Goal: Task Accomplishment & Management: Manage account settings

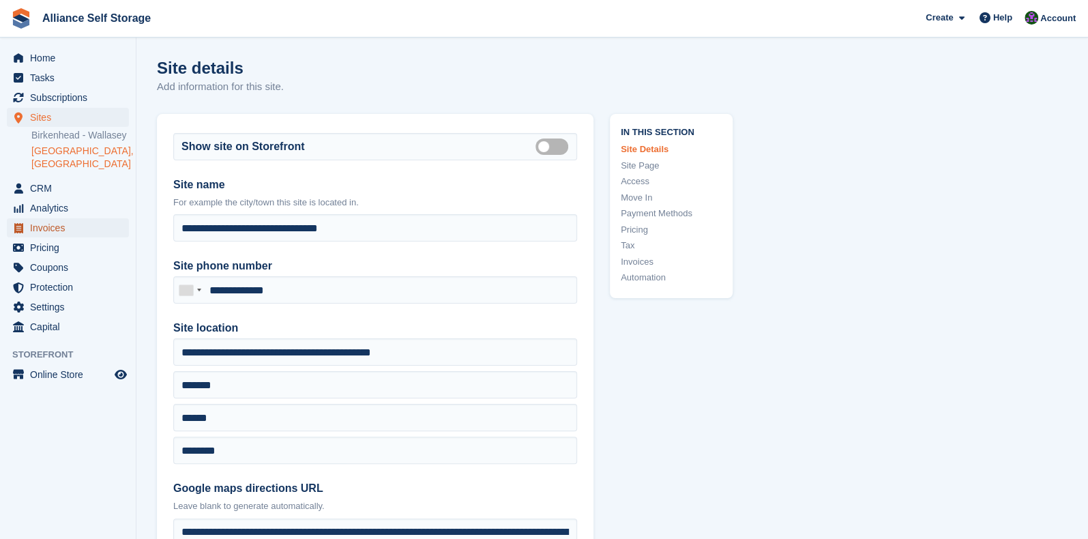
click at [66, 231] on span "Invoices" at bounding box center [71, 227] width 82 height 19
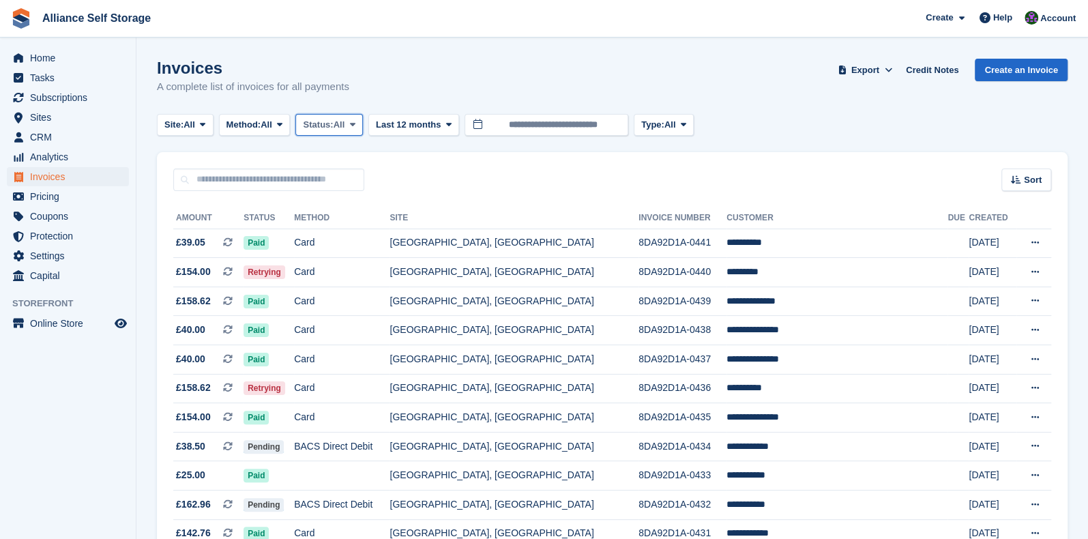
click at [329, 129] on span "Status:" at bounding box center [318, 125] width 30 height 14
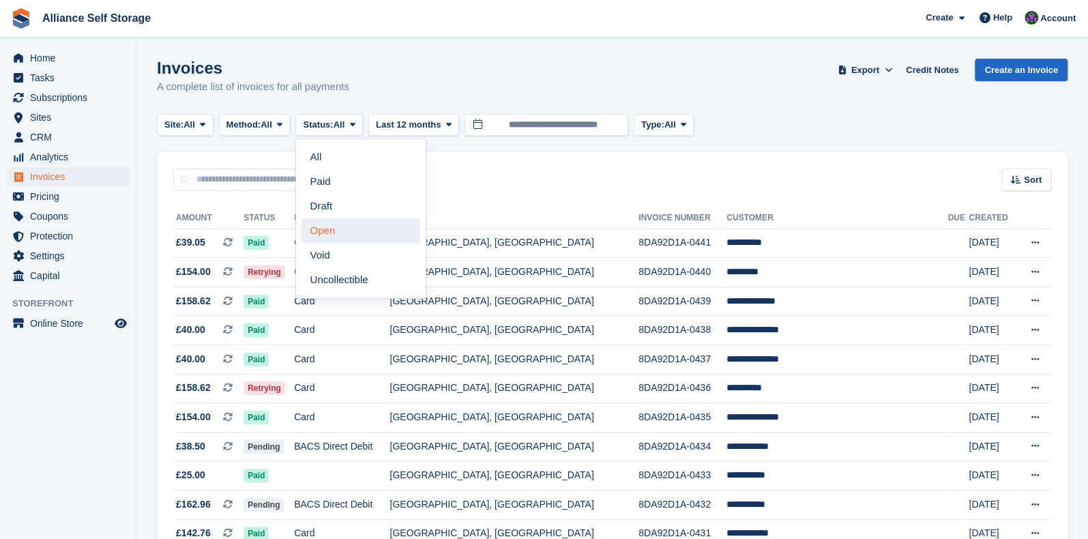
click at [328, 233] on link "Open" at bounding box center [361, 230] width 119 height 25
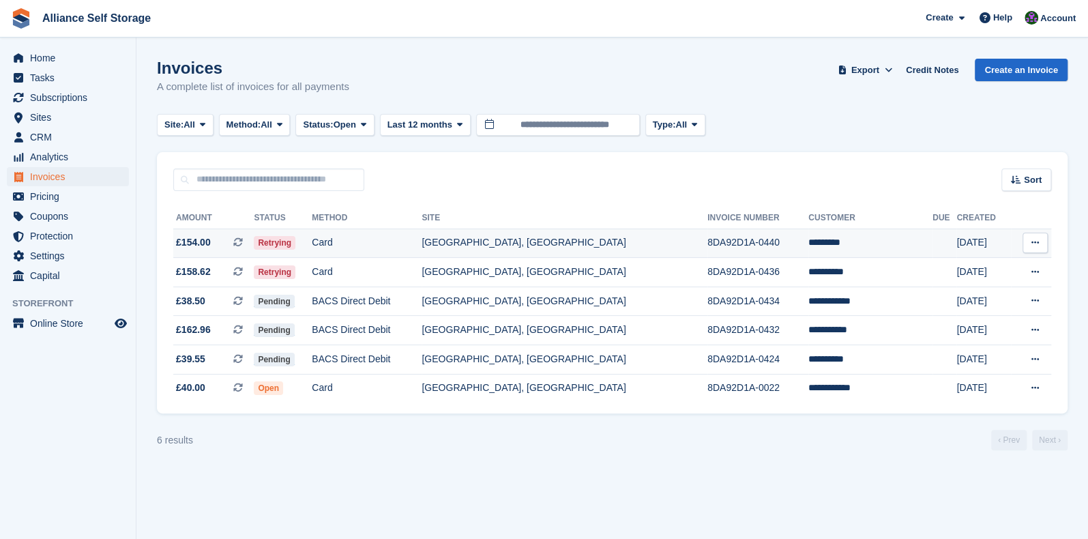
click at [581, 245] on td "[GEOGRAPHIC_DATA], [GEOGRAPHIC_DATA]" at bounding box center [565, 243] width 286 height 29
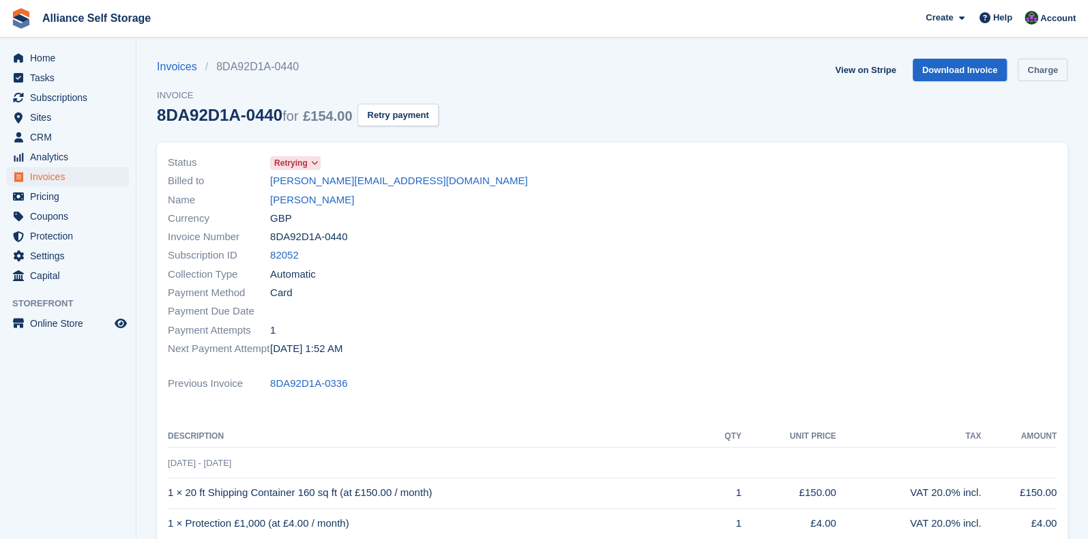
click at [1033, 74] on link "Charge" at bounding box center [1043, 70] width 50 height 23
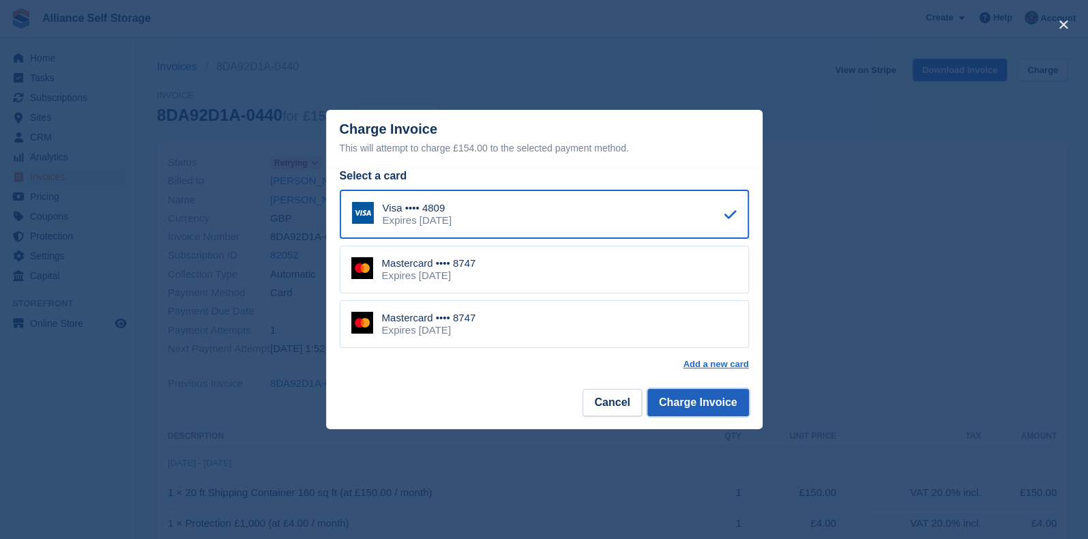
click at [695, 401] on button "Charge Invoice" at bounding box center [699, 402] width 102 height 27
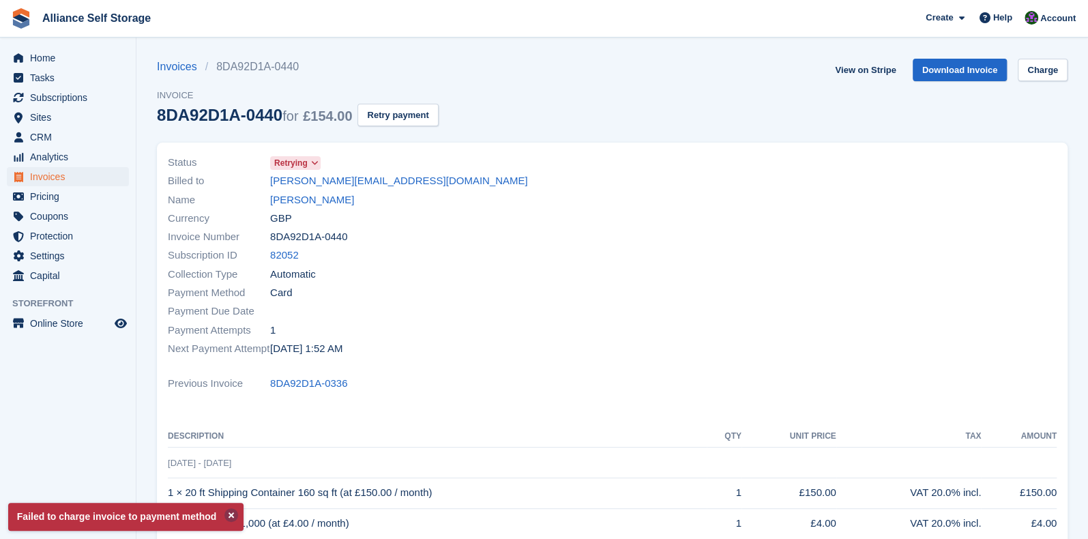
click at [228, 514] on button at bounding box center [231, 515] width 14 height 14
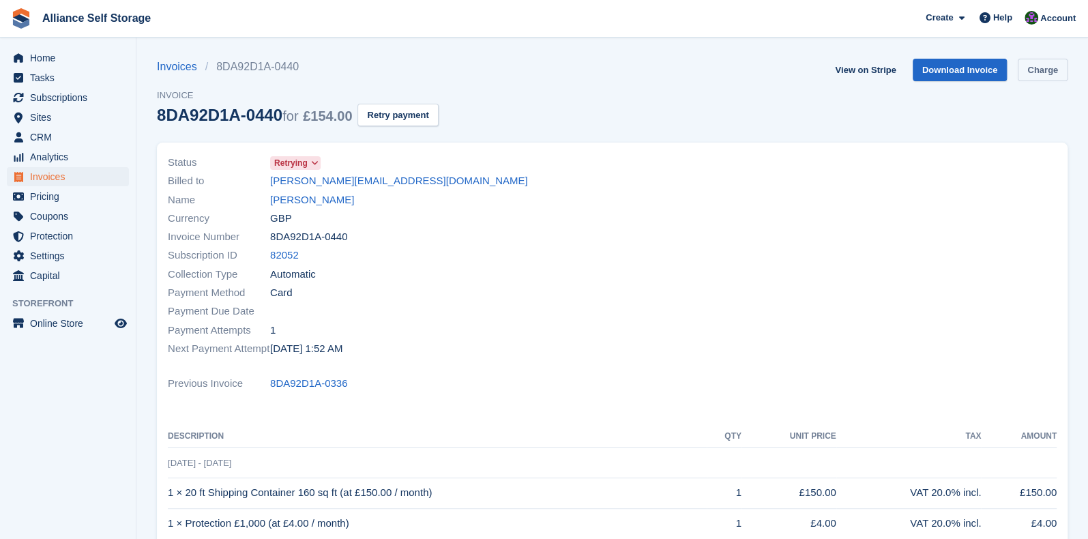
click at [1033, 72] on link "Charge" at bounding box center [1043, 70] width 50 height 23
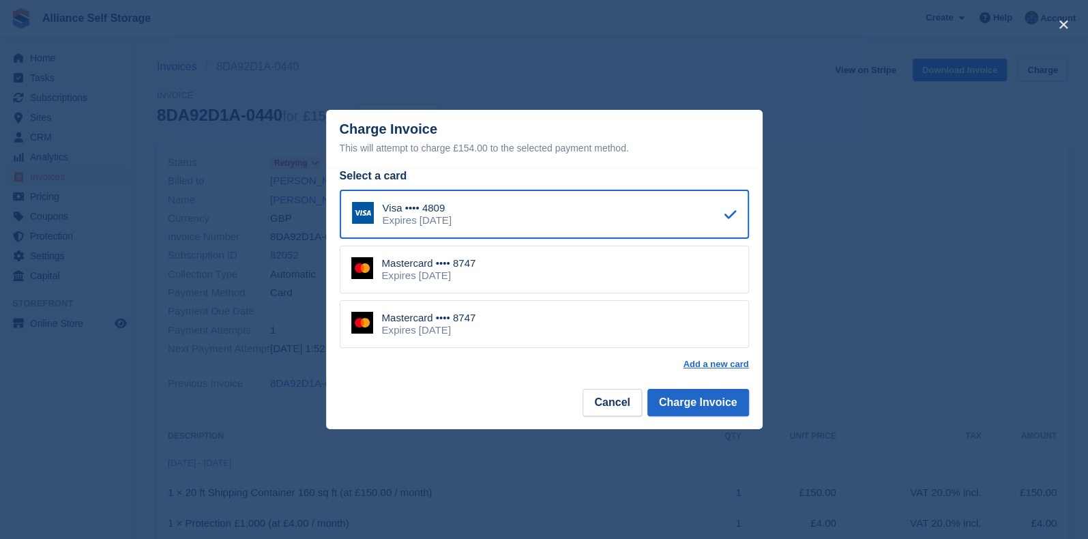
click at [545, 282] on div "Mastercard •••• 8747 Expires May 2030" at bounding box center [544, 270] width 409 height 48
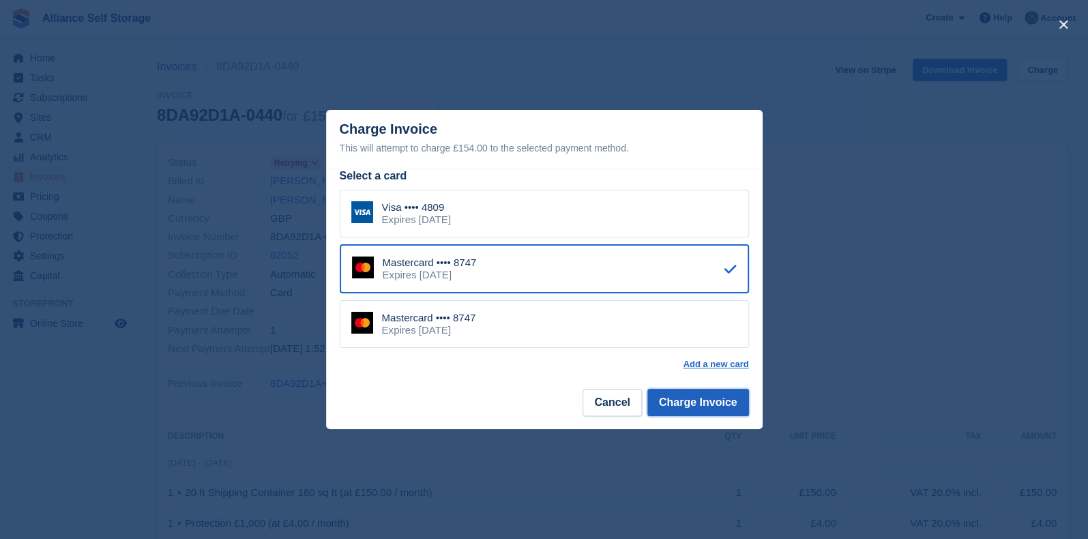
click at [699, 401] on button "Charge Invoice" at bounding box center [699, 402] width 102 height 27
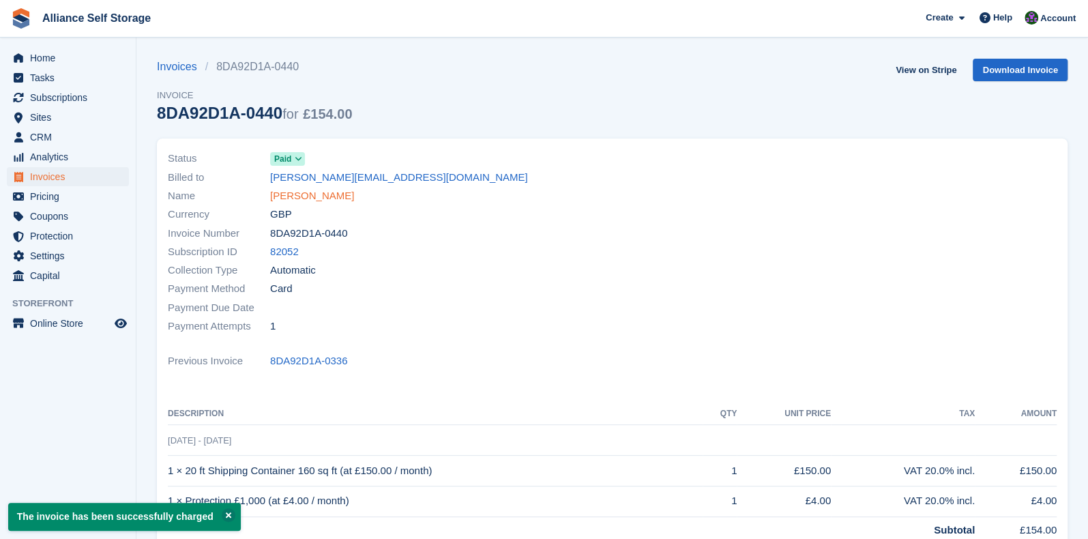
click at [294, 199] on link "John West" at bounding box center [312, 196] width 84 height 16
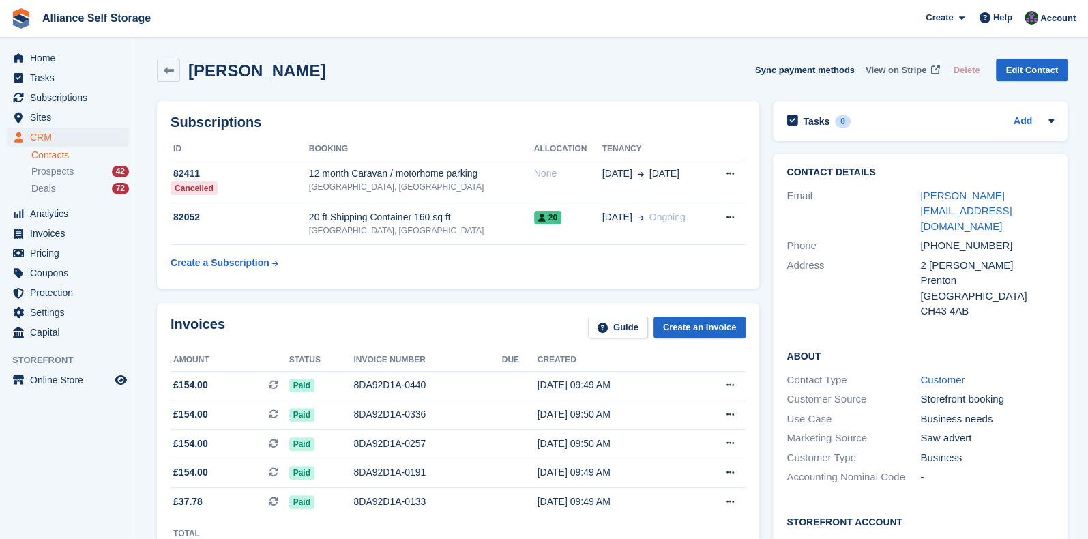
click at [901, 70] on span "View on Stripe" at bounding box center [896, 70] width 61 height 14
click at [68, 238] on span "Invoices" at bounding box center [71, 233] width 82 height 19
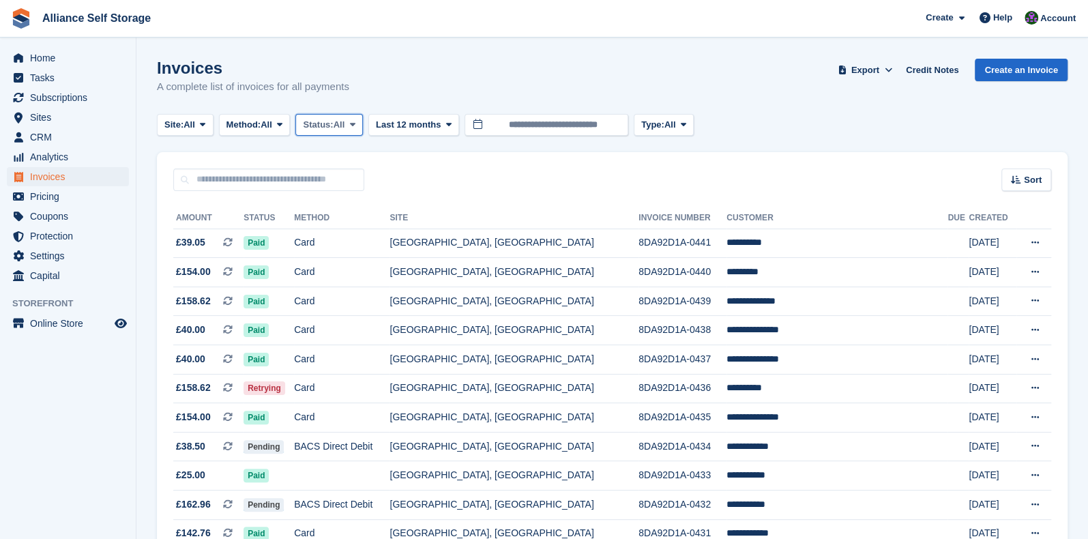
click at [350, 115] on button "Status: All" at bounding box center [328, 125] width 67 height 23
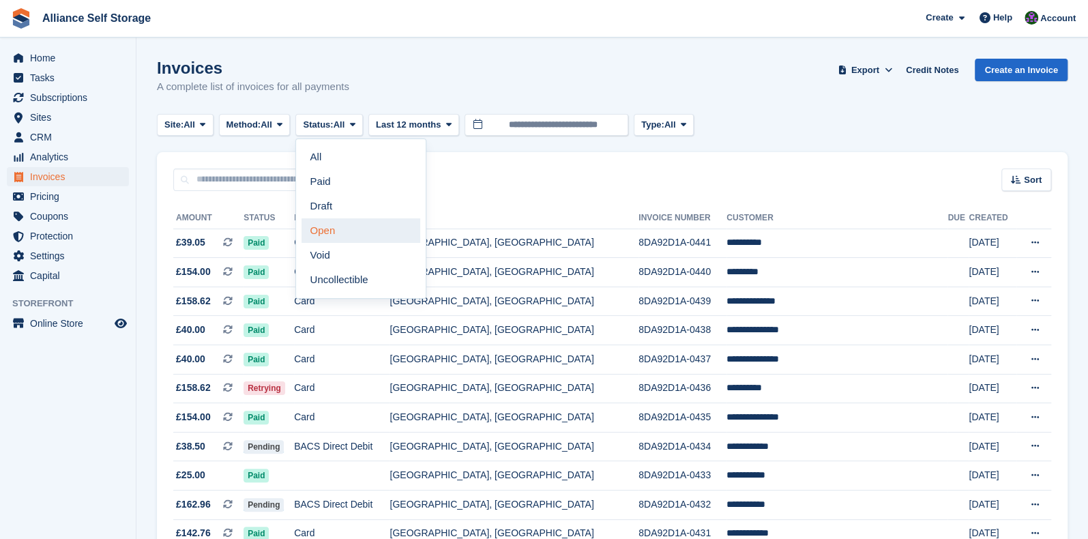
click at [355, 234] on link "Open" at bounding box center [361, 230] width 119 height 25
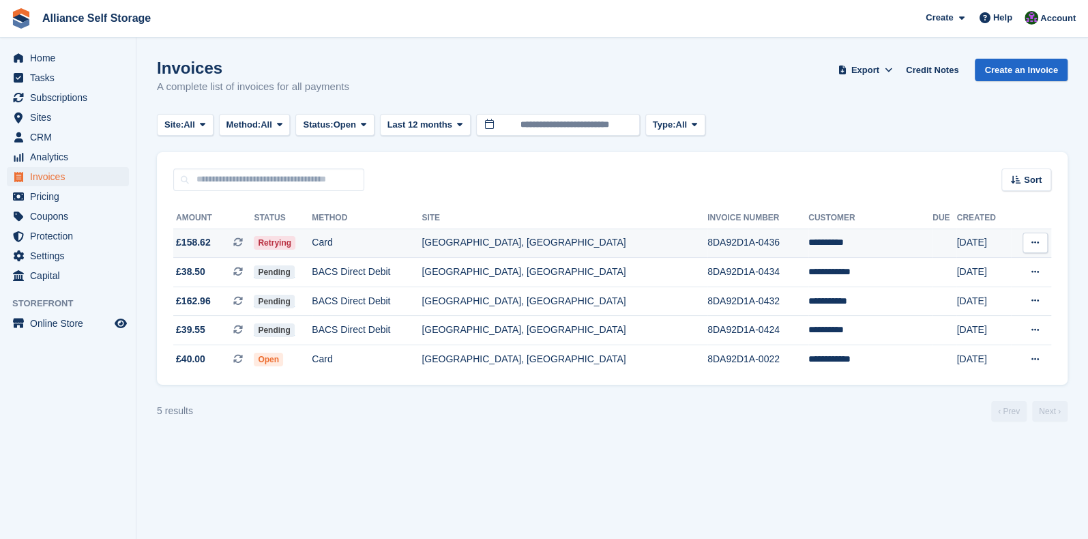
click at [401, 252] on td "Card" at bounding box center [367, 243] width 110 height 29
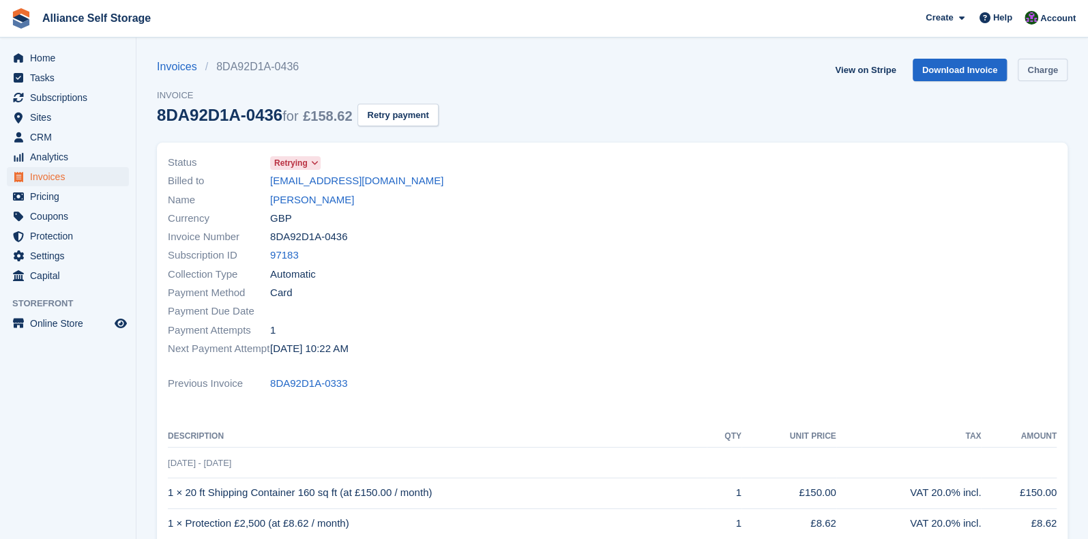
click at [1044, 75] on link "Charge" at bounding box center [1043, 70] width 50 height 23
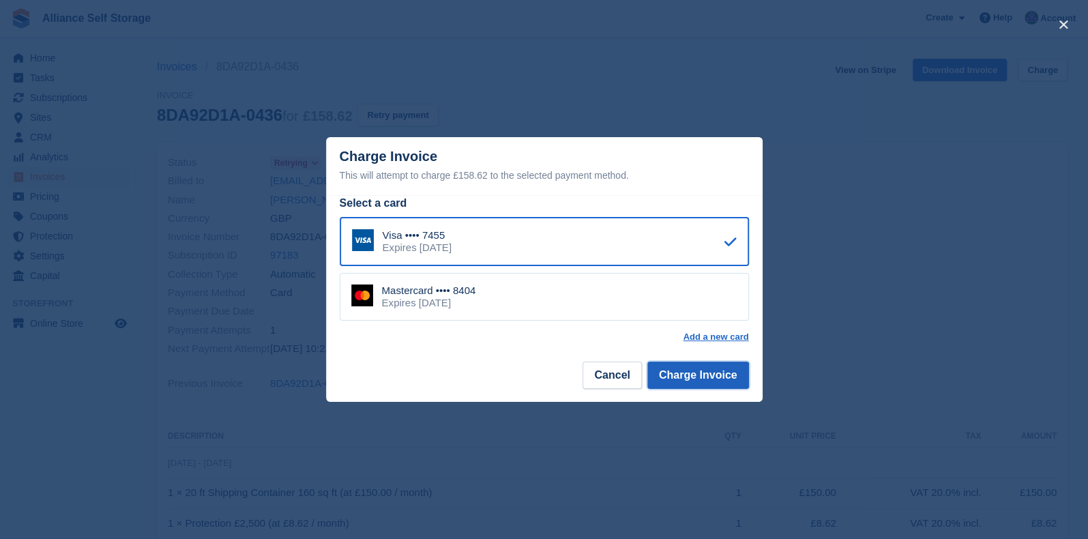
click at [701, 379] on button "Charge Invoice" at bounding box center [699, 375] width 102 height 27
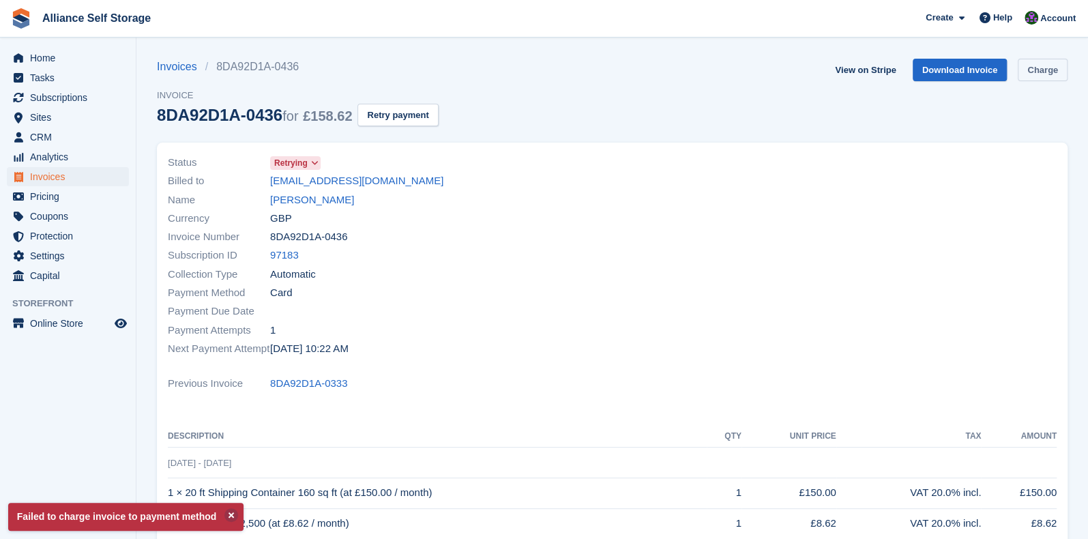
click at [1056, 77] on link "Charge" at bounding box center [1043, 70] width 50 height 23
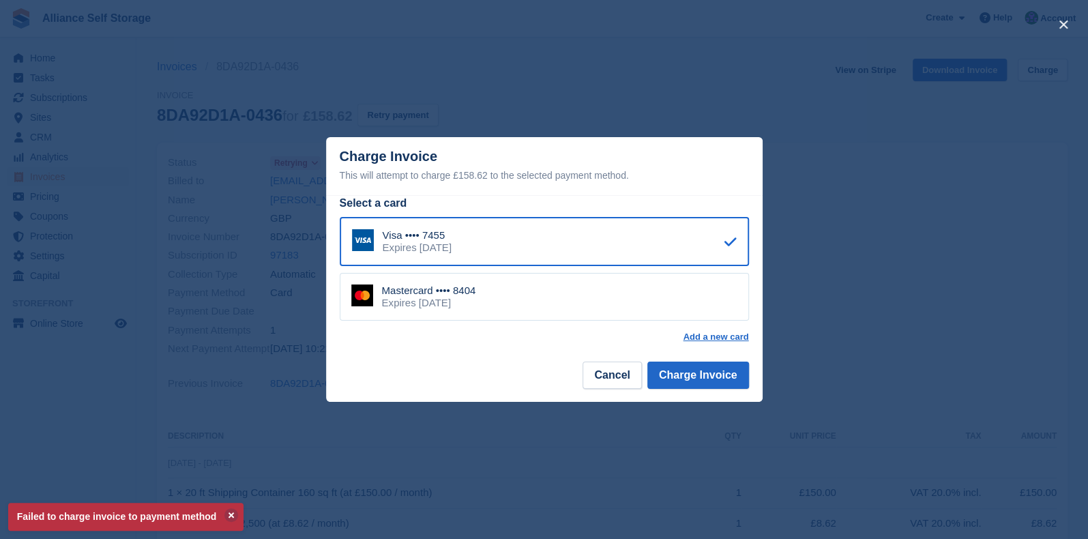
click at [519, 298] on div "Mastercard •••• 8404 Expires September 2028" at bounding box center [544, 297] width 409 height 48
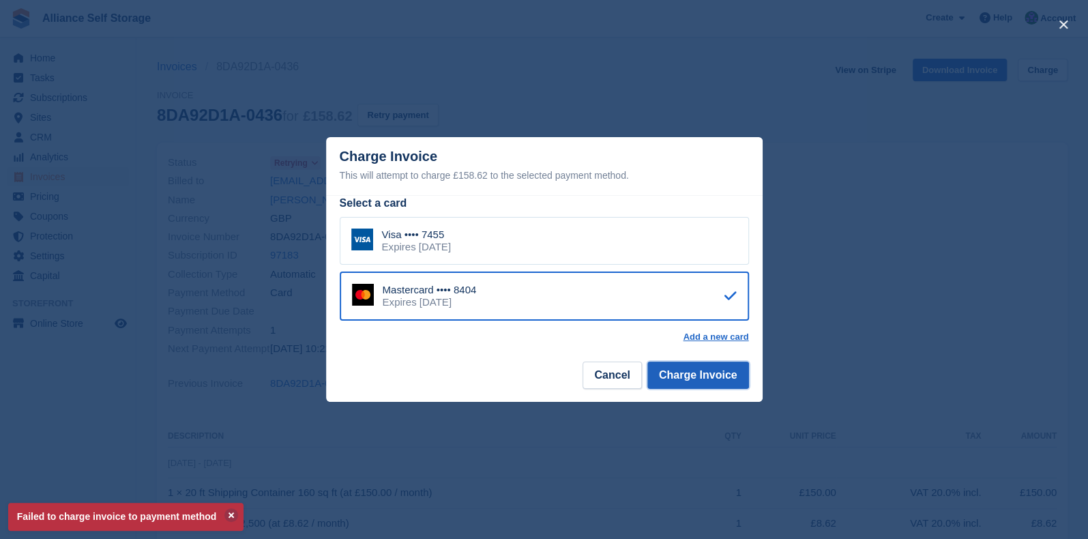
click at [691, 382] on button "Charge Invoice" at bounding box center [699, 375] width 102 height 27
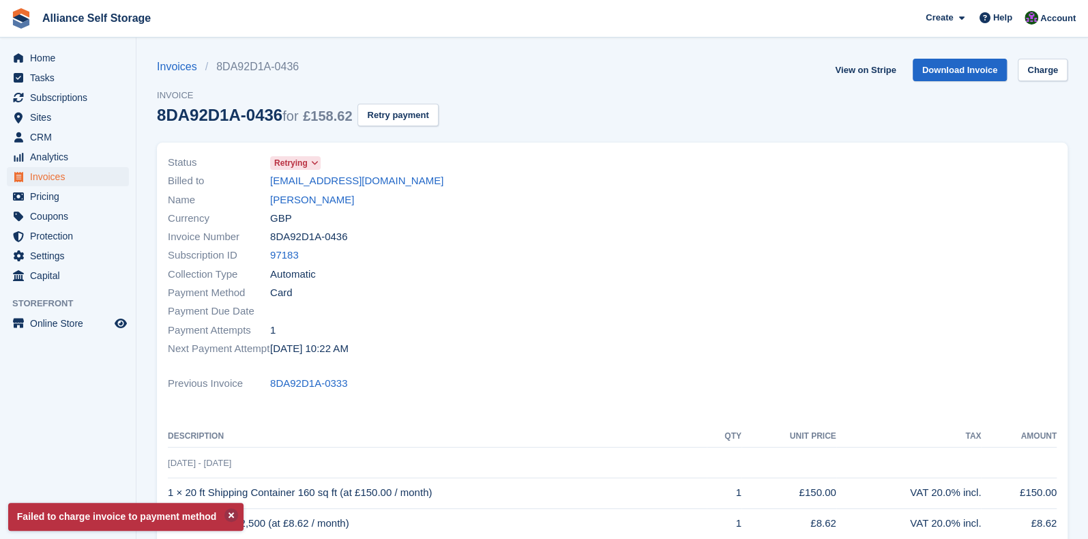
click at [527, 293] on div "Payment Method Card" at bounding box center [386, 293] width 437 height 18
click at [295, 201] on link "Luke Binks" at bounding box center [312, 200] width 84 height 16
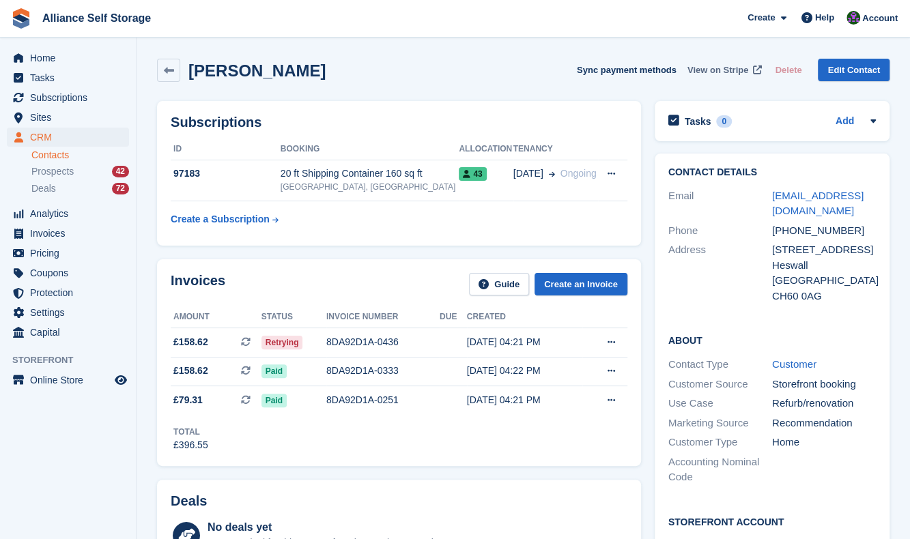
click at [734, 66] on span "View on Stripe" at bounding box center [717, 70] width 61 height 14
click at [55, 235] on span "Invoices" at bounding box center [71, 233] width 82 height 19
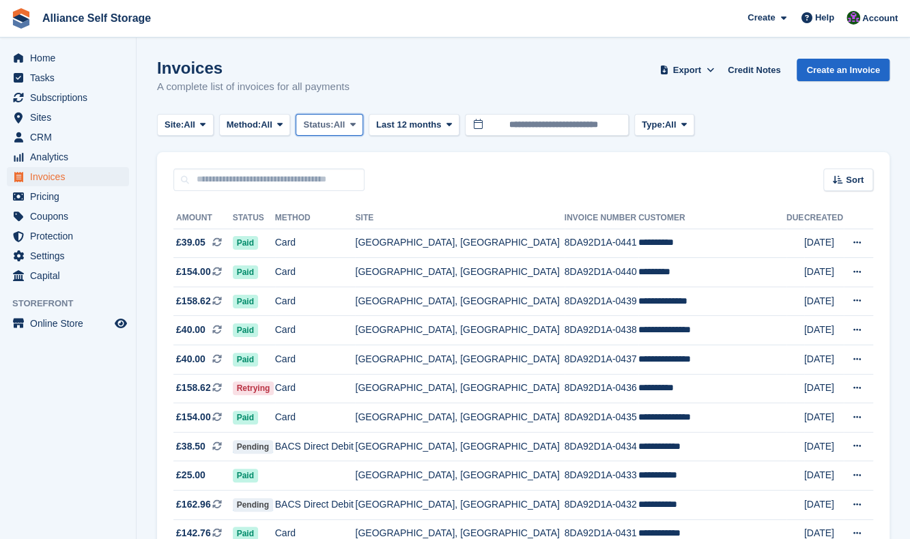
click at [354, 117] on button "Status: All" at bounding box center [328, 125] width 67 height 23
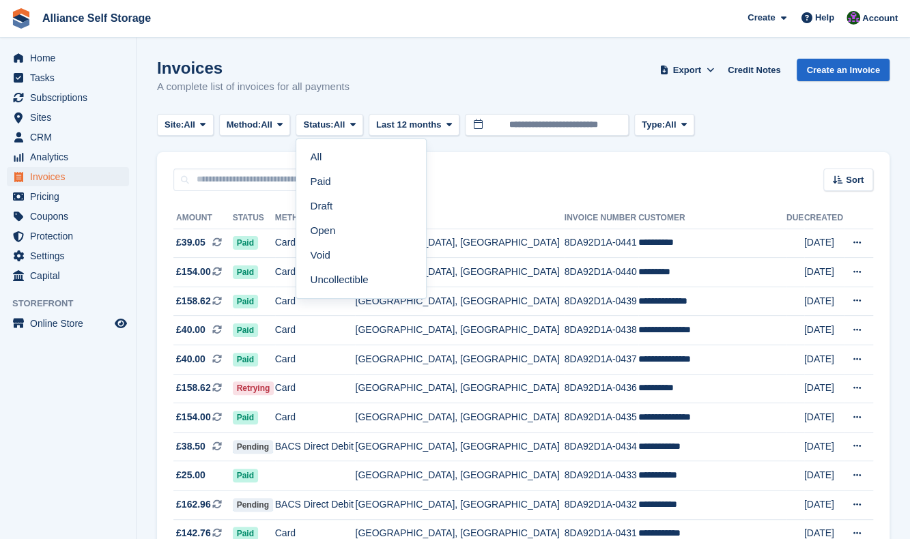
click at [332, 237] on link "Open" at bounding box center [361, 230] width 119 height 25
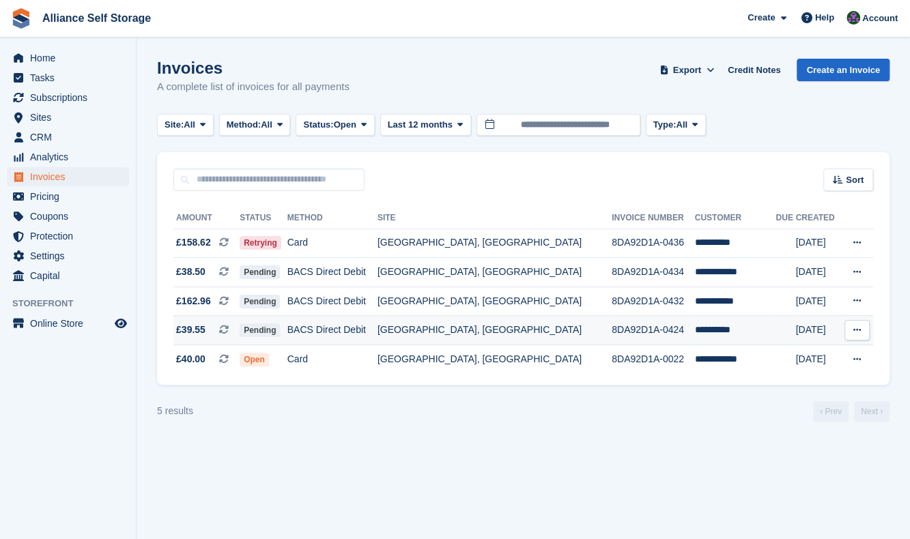
click at [650, 334] on td "8DA92D1A-0424" at bounding box center [652, 330] width 83 height 29
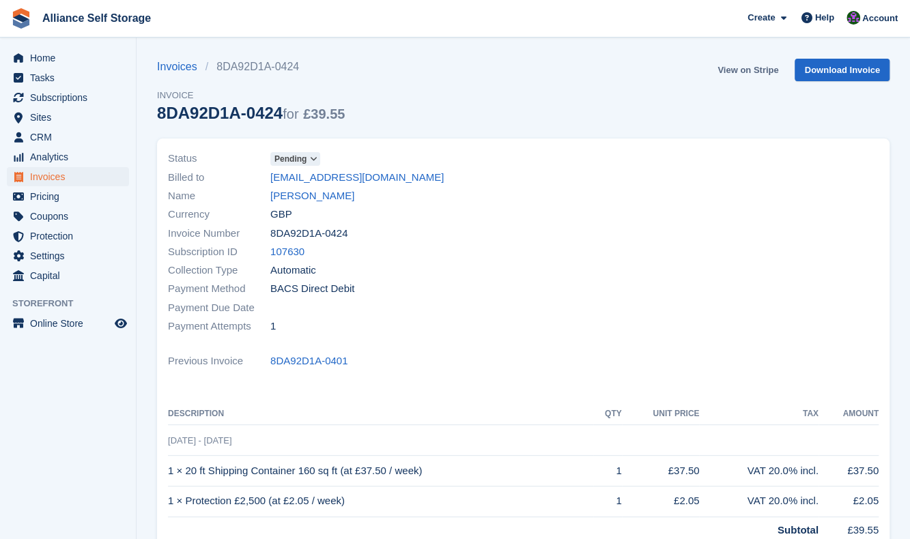
click at [766, 66] on link "View on Stripe" at bounding box center [748, 70] width 72 height 23
click at [826, 25] on div "Help" at bounding box center [817, 18] width 45 height 22
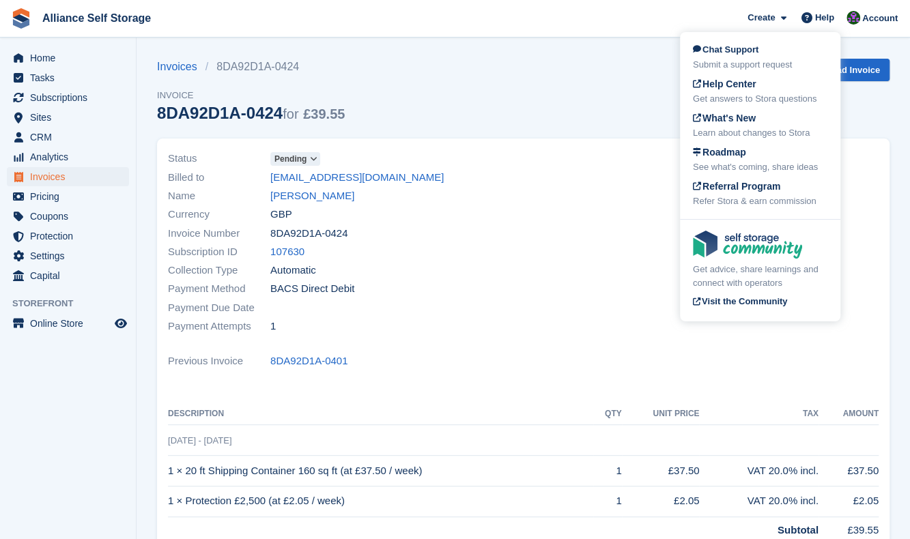
click at [781, 63] on div "Submit a support request" at bounding box center [760, 65] width 134 height 14
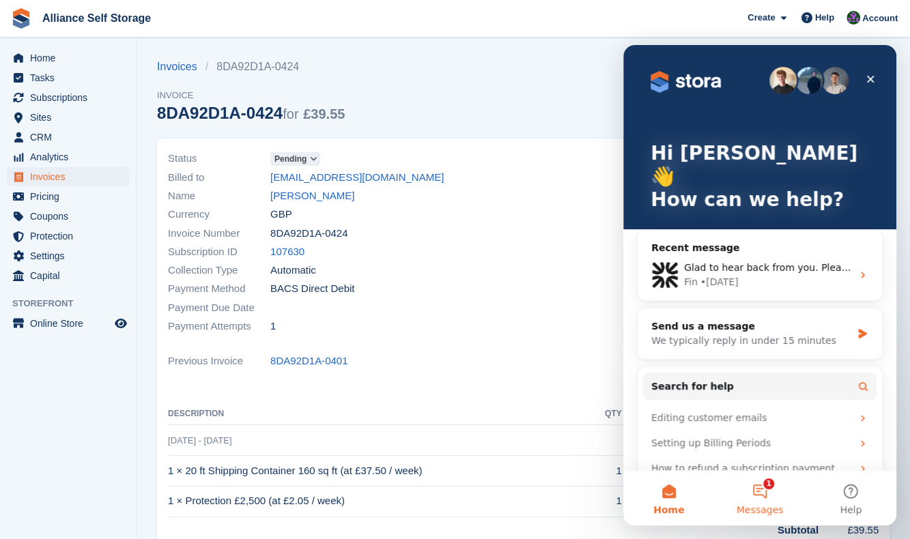
click at [758, 496] on button "1 Messages" at bounding box center [759, 498] width 91 height 55
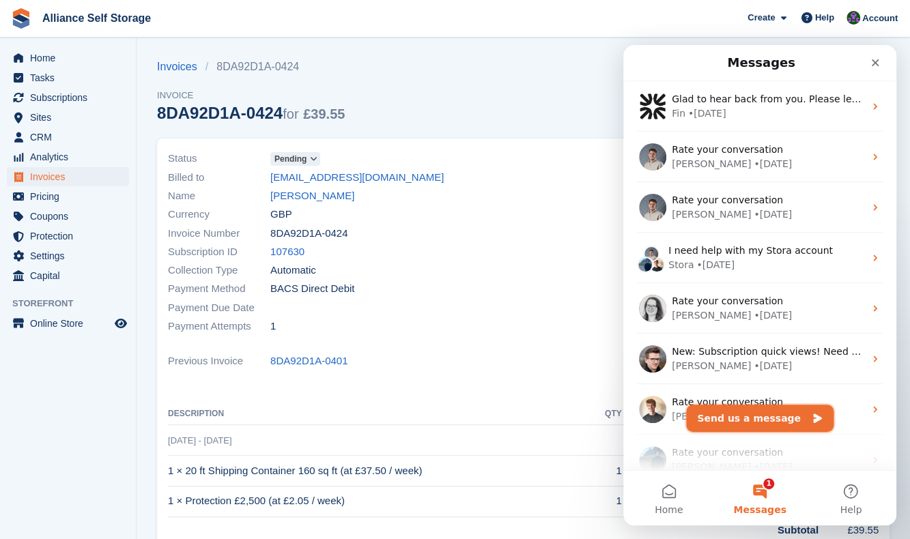
click at [759, 421] on button "Send us a message" at bounding box center [759, 418] width 147 height 27
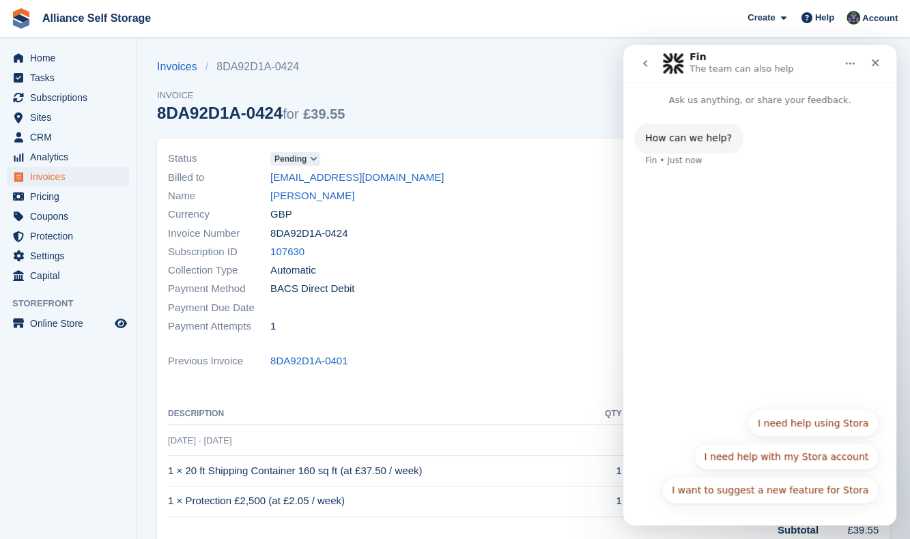
click at [808, 465] on button "I need help with my Stora account" at bounding box center [785, 456] width 185 height 27
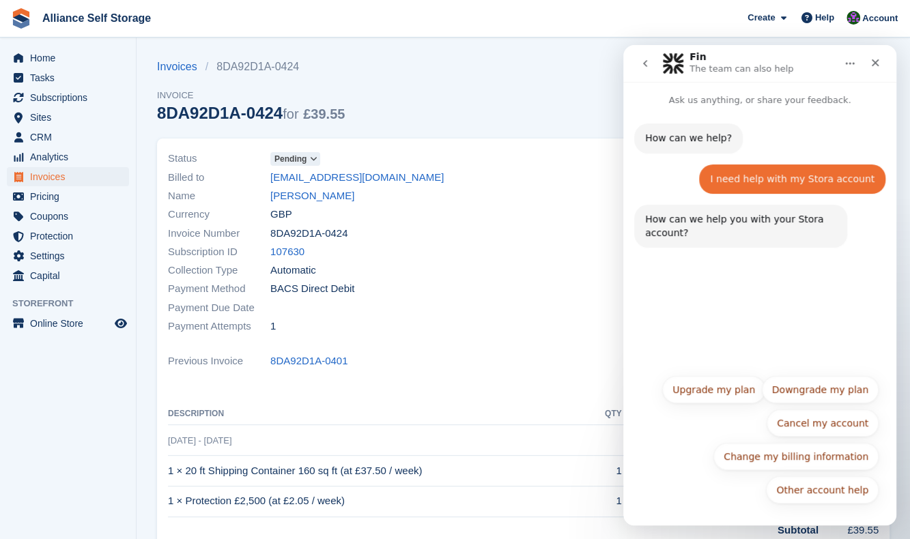
click at [646, 64] on icon "go back" at bounding box center [644, 63] width 11 height 11
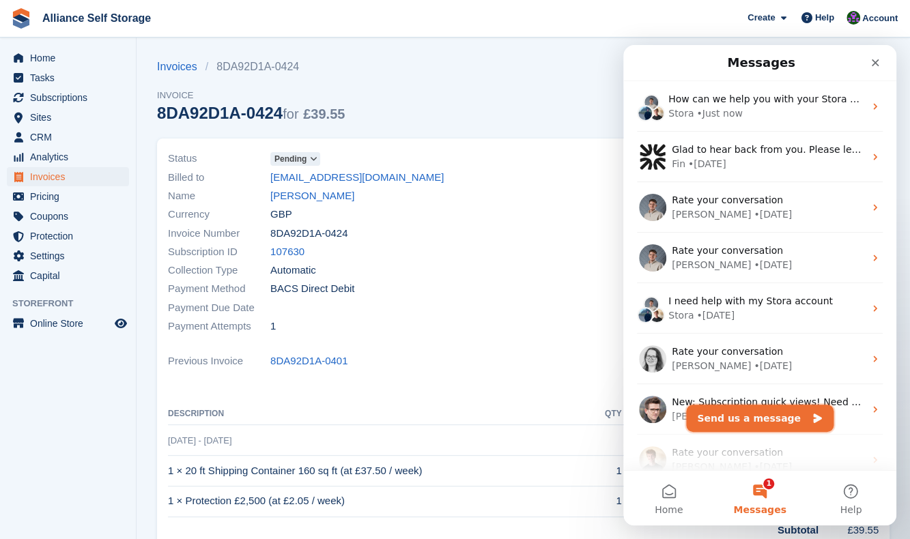
click at [770, 422] on button "Send us a message" at bounding box center [759, 418] width 147 height 27
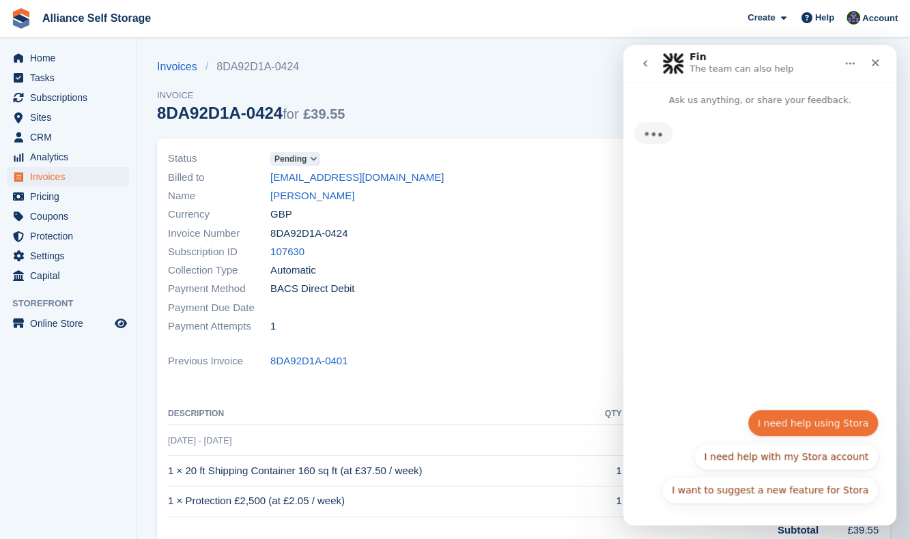
click at [830, 431] on button "I need help using Stora" at bounding box center [812, 422] width 131 height 27
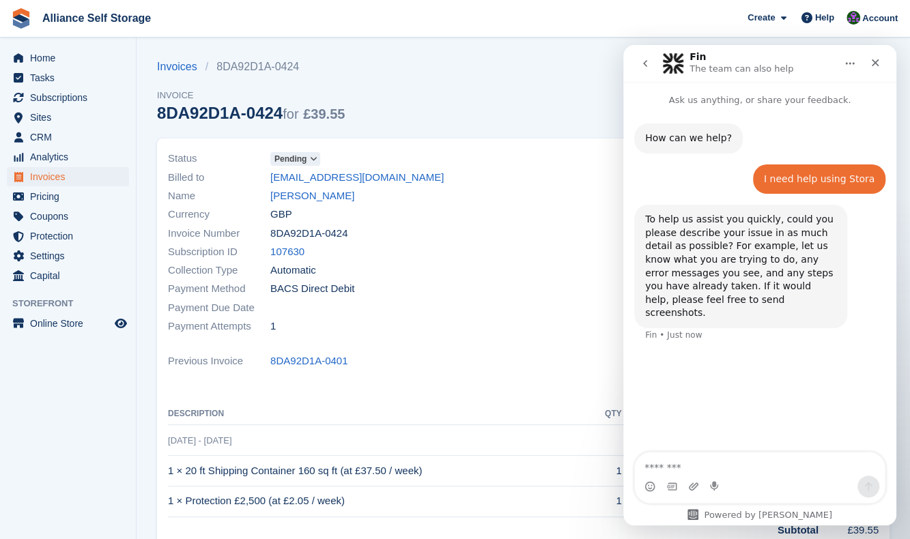
click at [712, 458] on textarea "Message…" at bounding box center [760, 463] width 250 height 23
click at [703, 462] on textarea "**********" at bounding box center [760, 443] width 250 height 37
type textarea "**********"
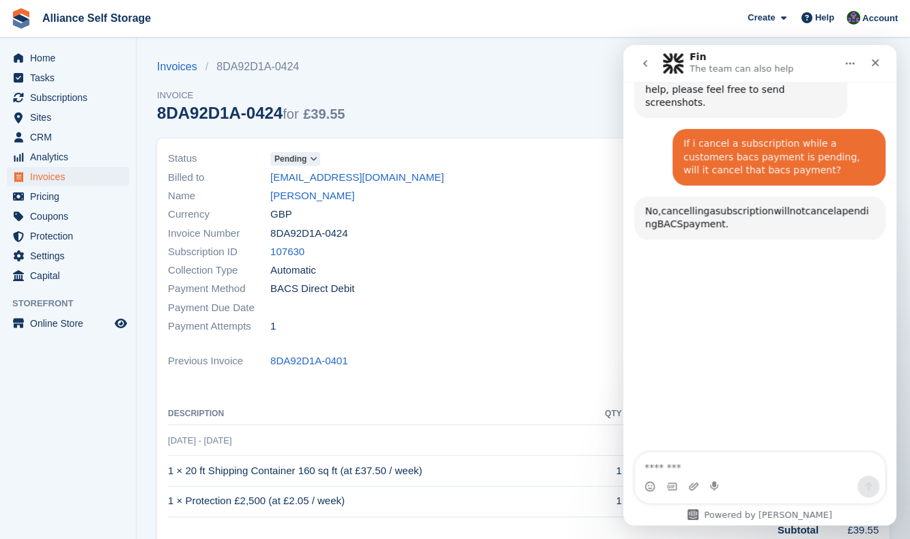
scroll to position [247, 0]
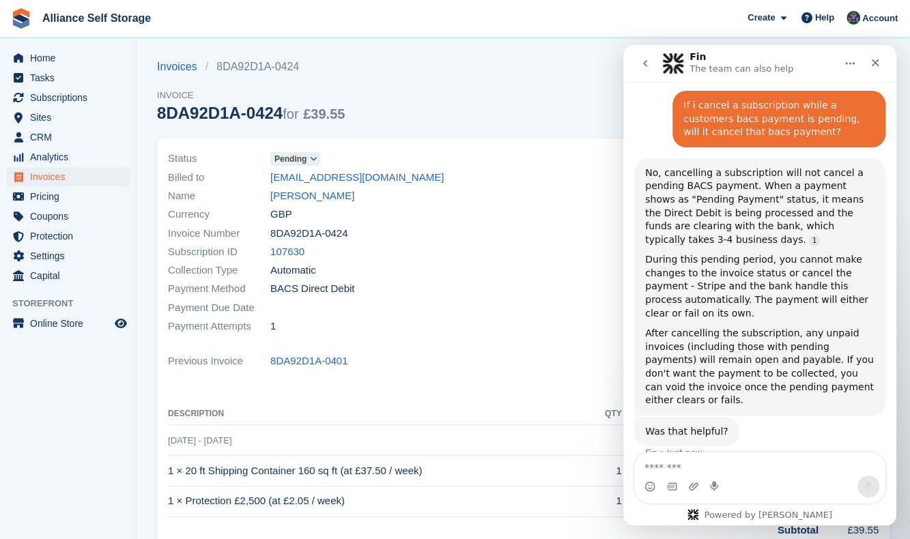
click at [719, 459] on textarea "Message…" at bounding box center [760, 463] width 250 height 23
type textarea "**********"
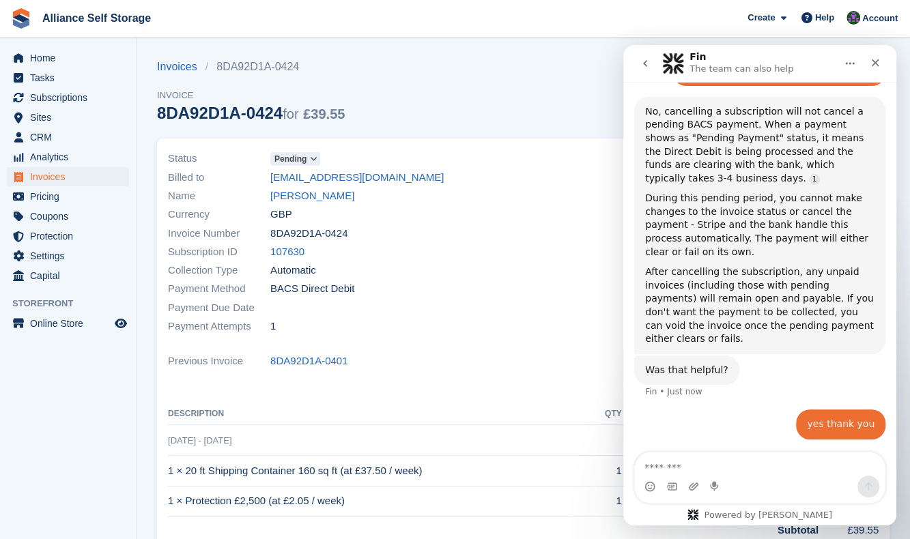
scroll to position [315, 0]
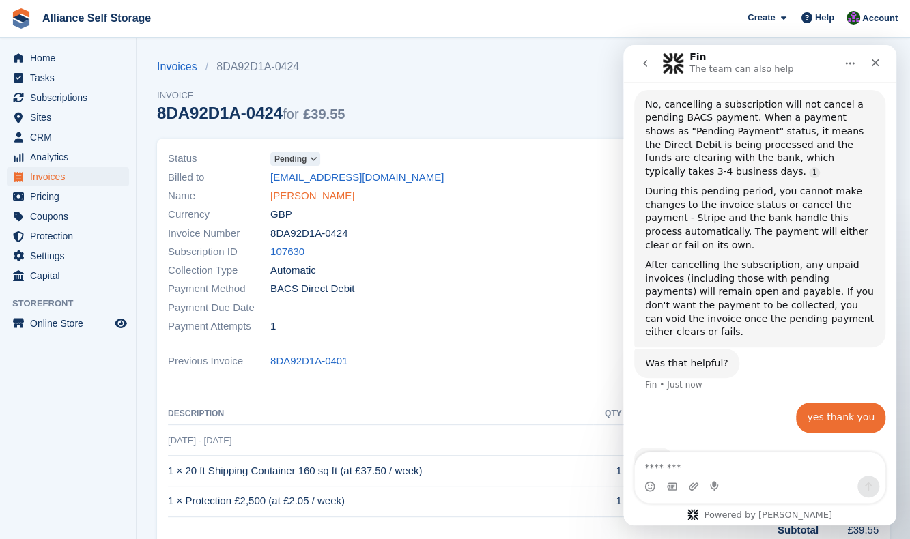
click at [301, 201] on link "[PERSON_NAME]" at bounding box center [312, 196] width 84 height 16
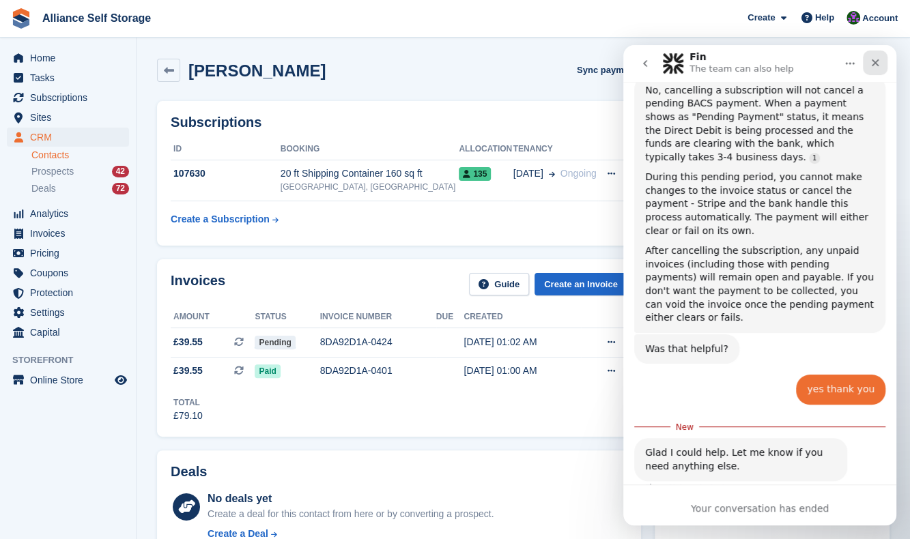
click at [878, 62] on icon "Close" at bounding box center [874, 62] width 11 height 11
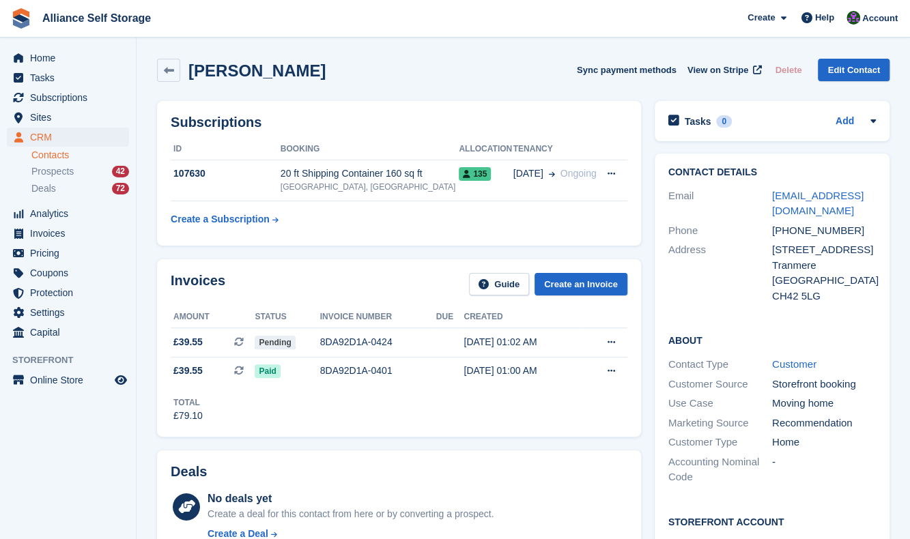
scroll to position [306, 0]
click at [614, 173] on icon at bounding box center [611, 173] width 8 height 9
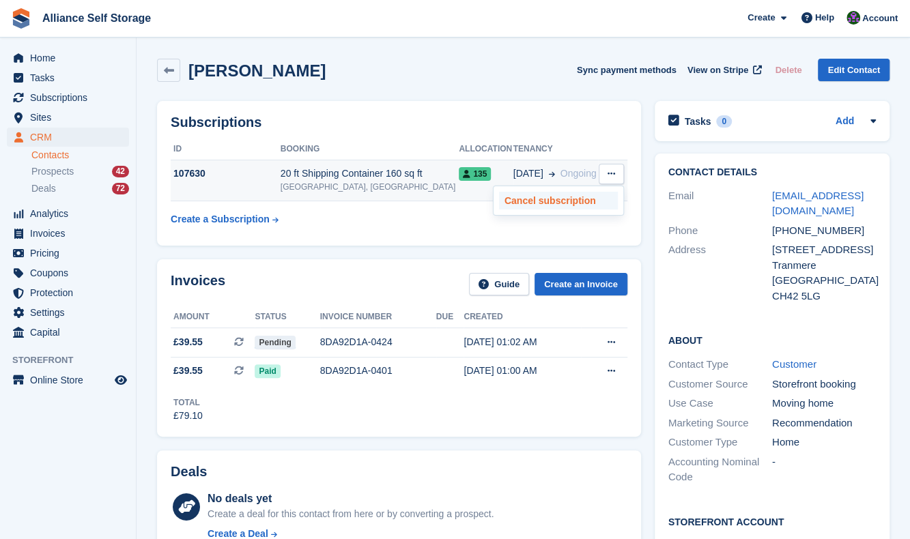
click at [564, 203] on p "Cancel subscription" at bounding box center [558, 201] width 119 height 18
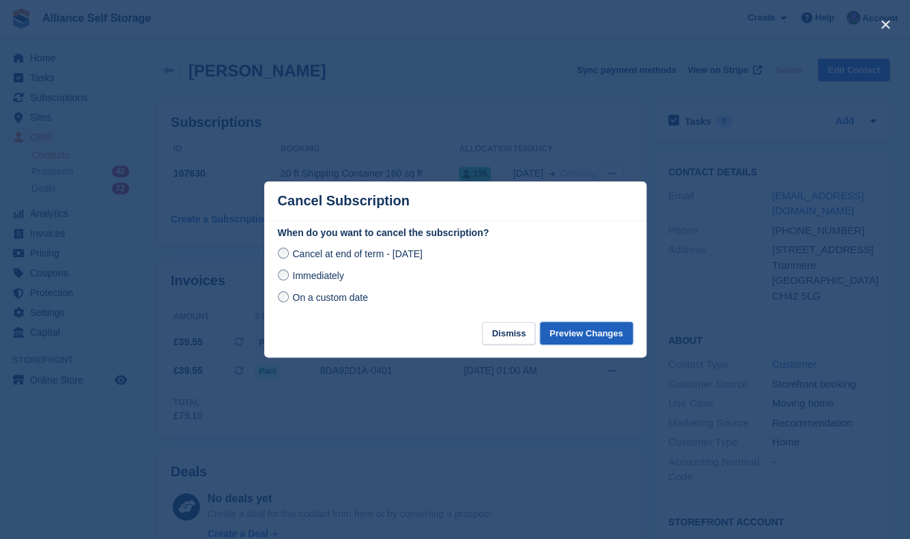
click at [590, 335] on button "Preview Changes" at bounding box center [586, 333] width 93 height 23
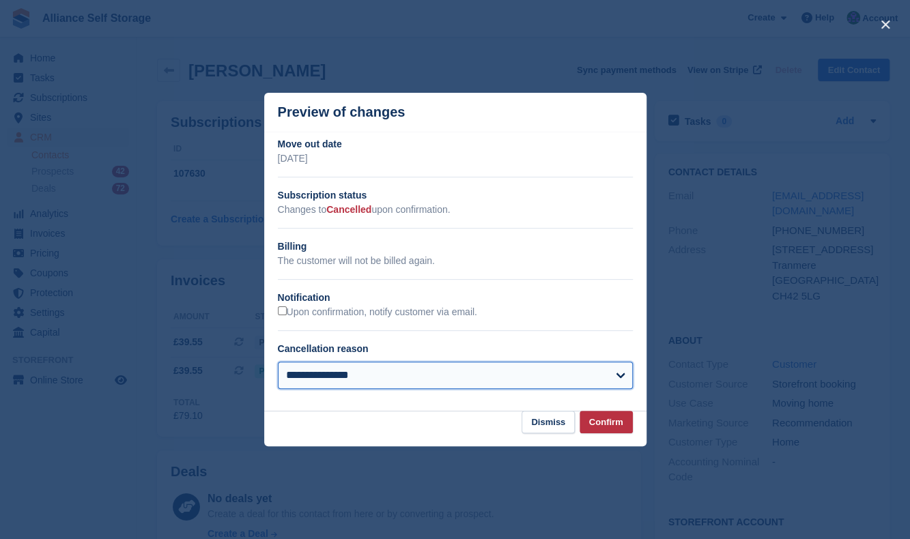
click at [399, 377] on select "**********" at bounding box center [455, 375] width 355 height 27
select select "**********"
click at [278, 363] on select "**********" at bounding box center [455, 375] width 355 height 27
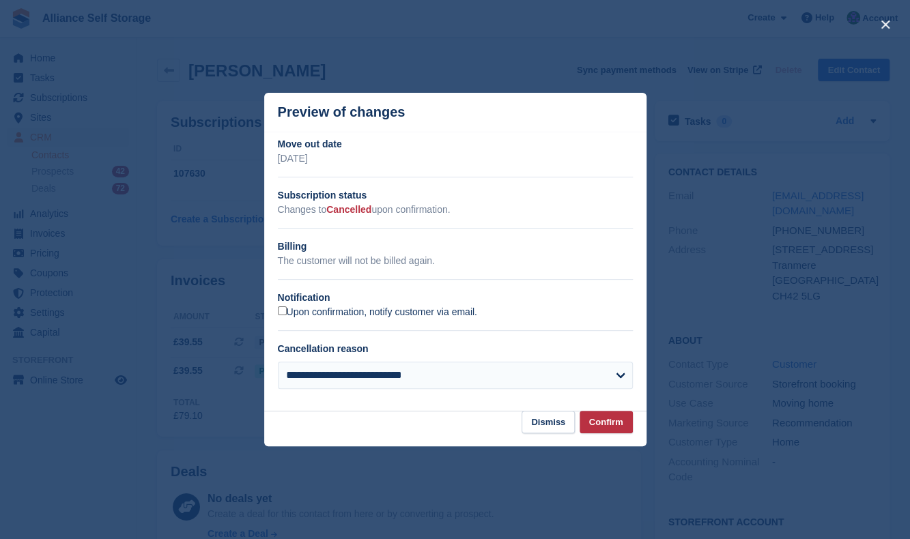
click at [328, 313] on label "Upon confirmation, notify customer via email." at bounding box center [377, 312] width 199 height 12
click at [522, 271] on div "**********" at bounding box center [455, 268] width 382 height 263
click at [614, 420] on button "Confirm" at bounding box center [605, 422] width 53 height 23
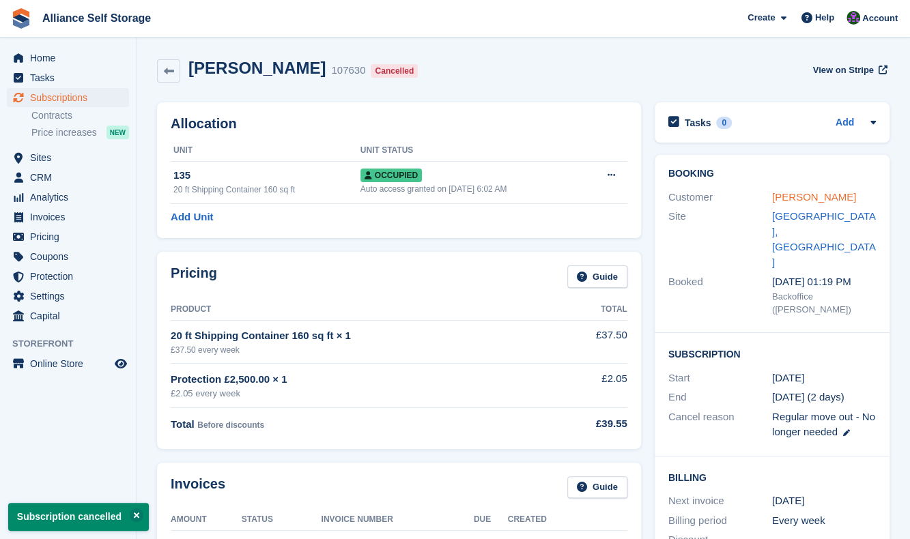
click at [792, 194] on link "[PERSON_NAME]" at bounding box center [814, 197] width 84 height 12
select select "**********"
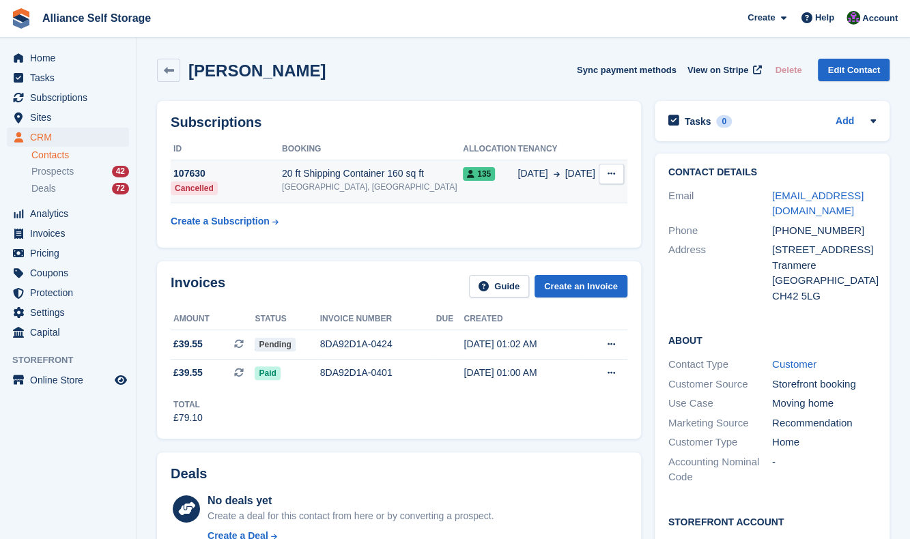
click at [618, 175] on button at bounding box center [610, 174] width 25 height 20
click at [491, 180] on div "135" at bounding box center [490, 173] width 55 height 14
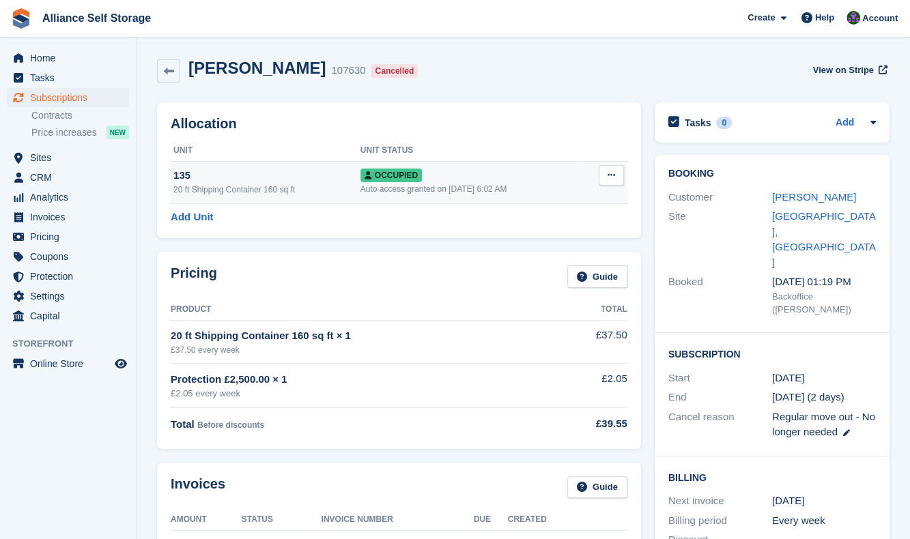
click at [609, 178] on icon at bounding box center [611, 175] width 8 height 9
click at [553, 249] on p "Deallocate" at bounding box center [558, 249] width 119 height 18
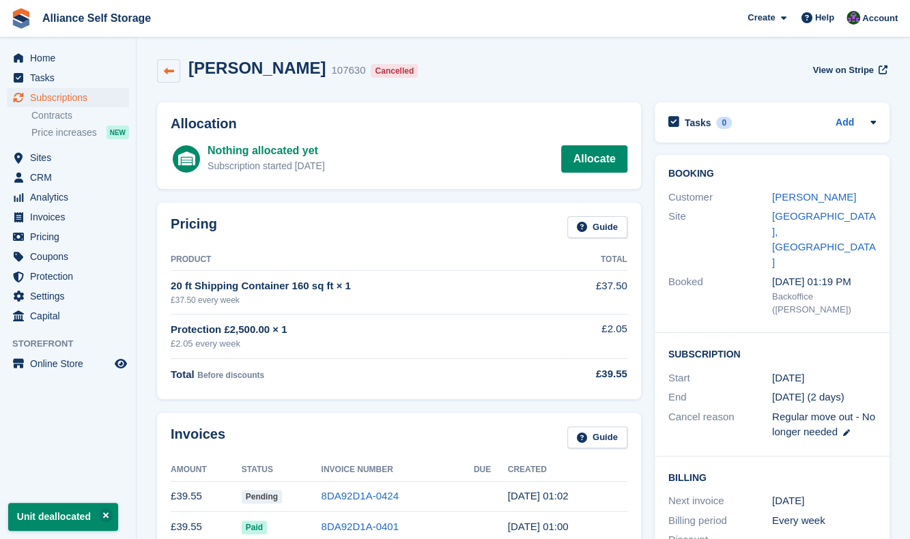
click at [164, 76] on icon at bounding box center [169, 71] width 10 height 10
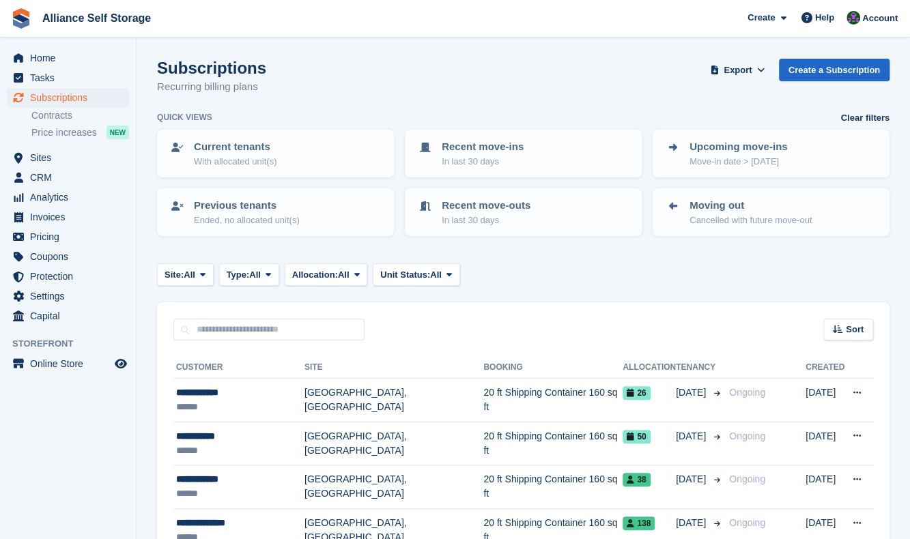
click at [467, 70] on div "Subscriptions Recurring billing plans Export Export Subscriptions Export a CSV …" at bounding box center [523, 85] width 732 height 53
